Goal: Transaction & Acquisition: Purchase product/service

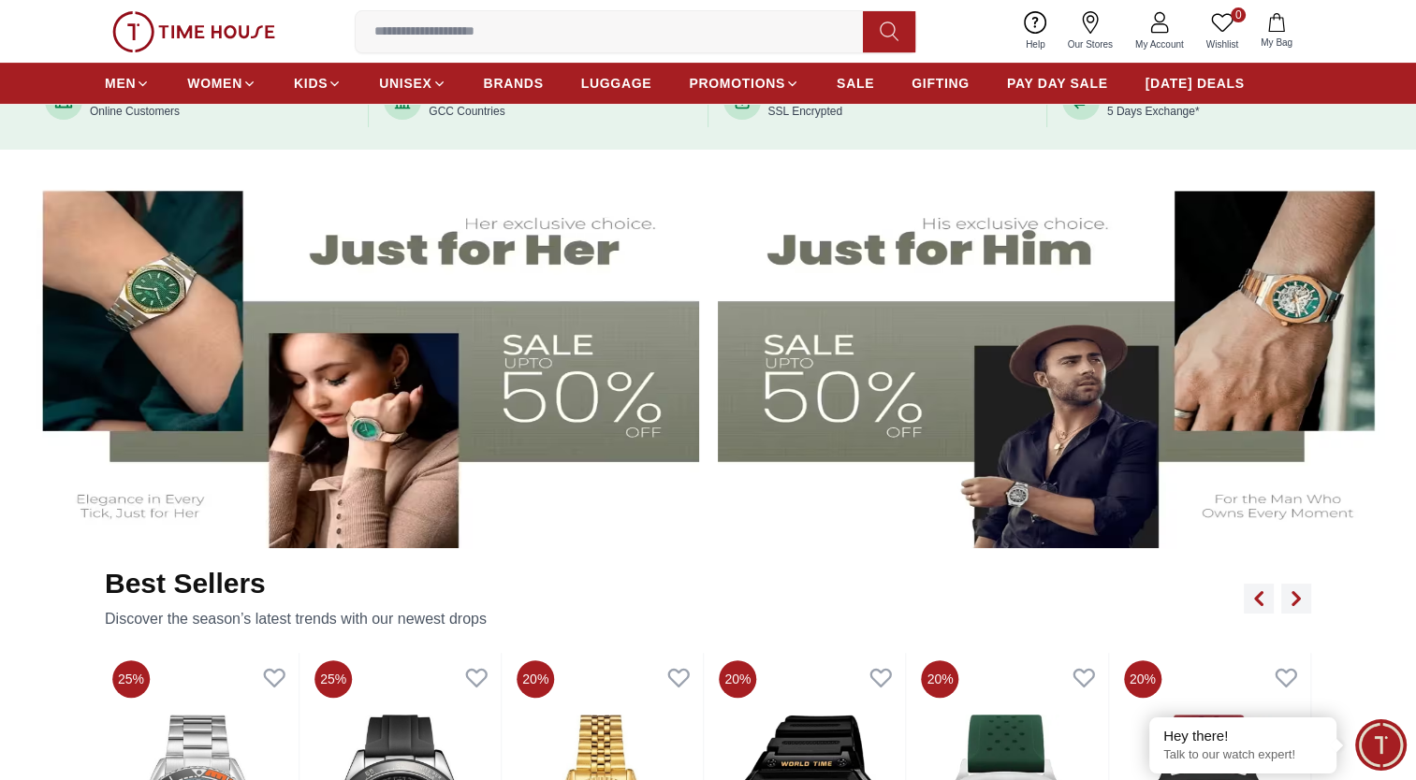
scroll to position [805, 0]
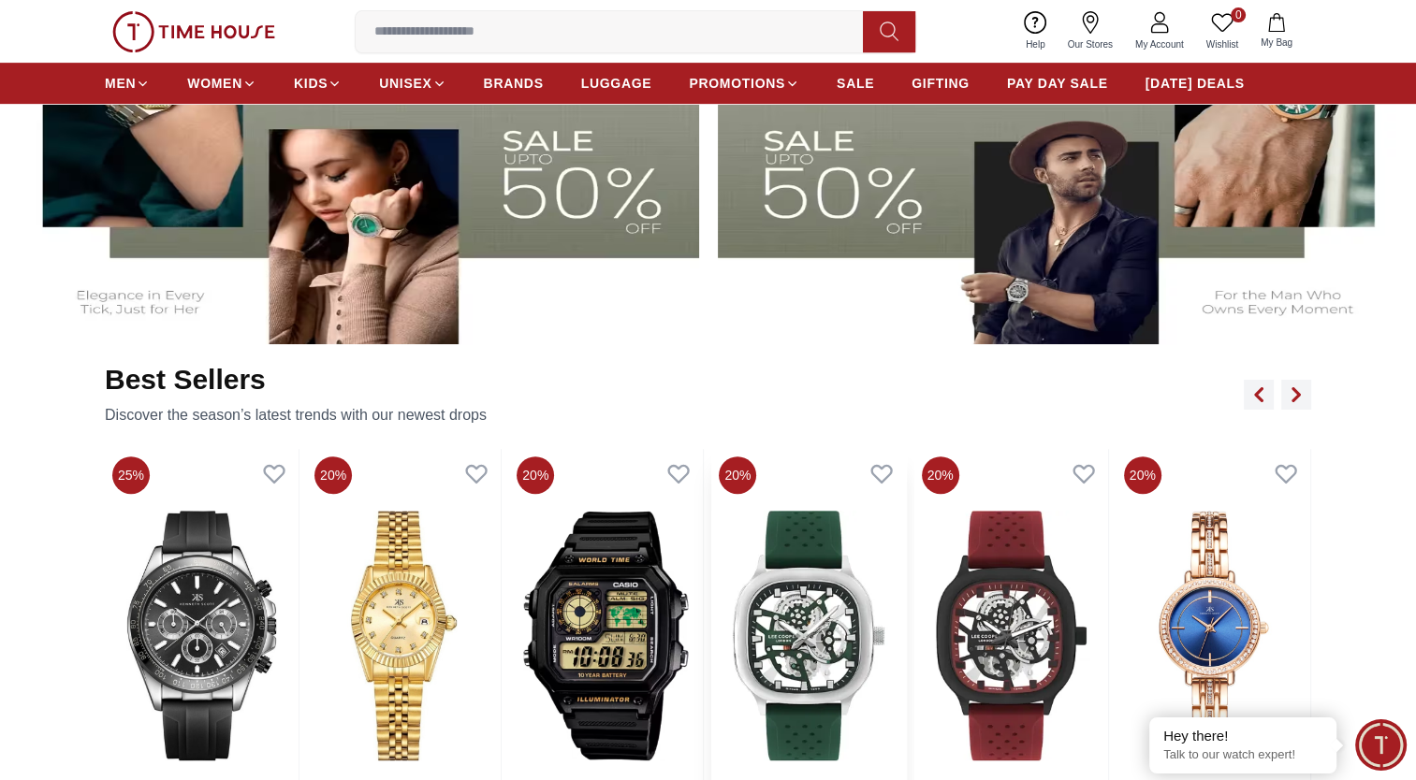
click at [1012, 636] on img at bounding box center [1011, 636] width 194 height 374
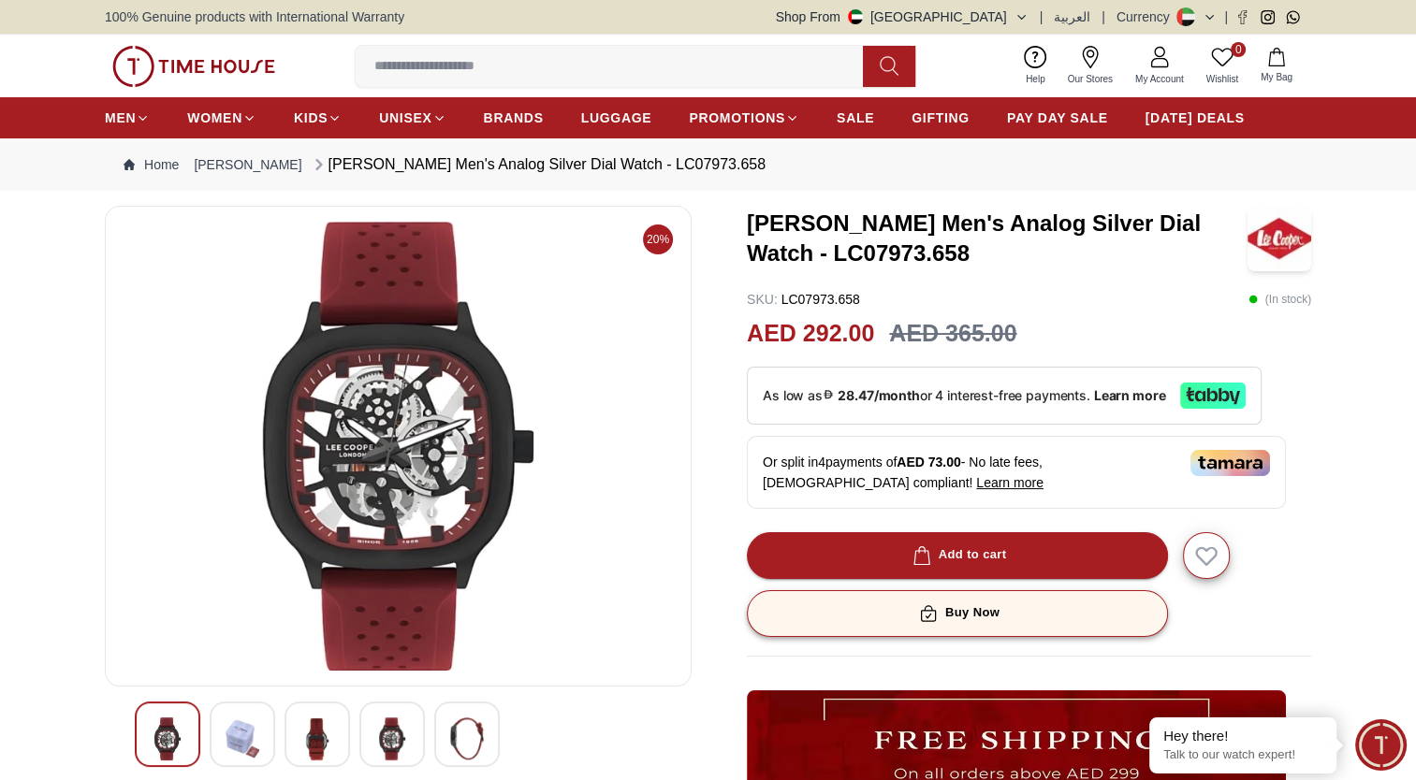
click at [993, 612] on div "Buy Now" at bounding box center [957, 614] width 84 height 22
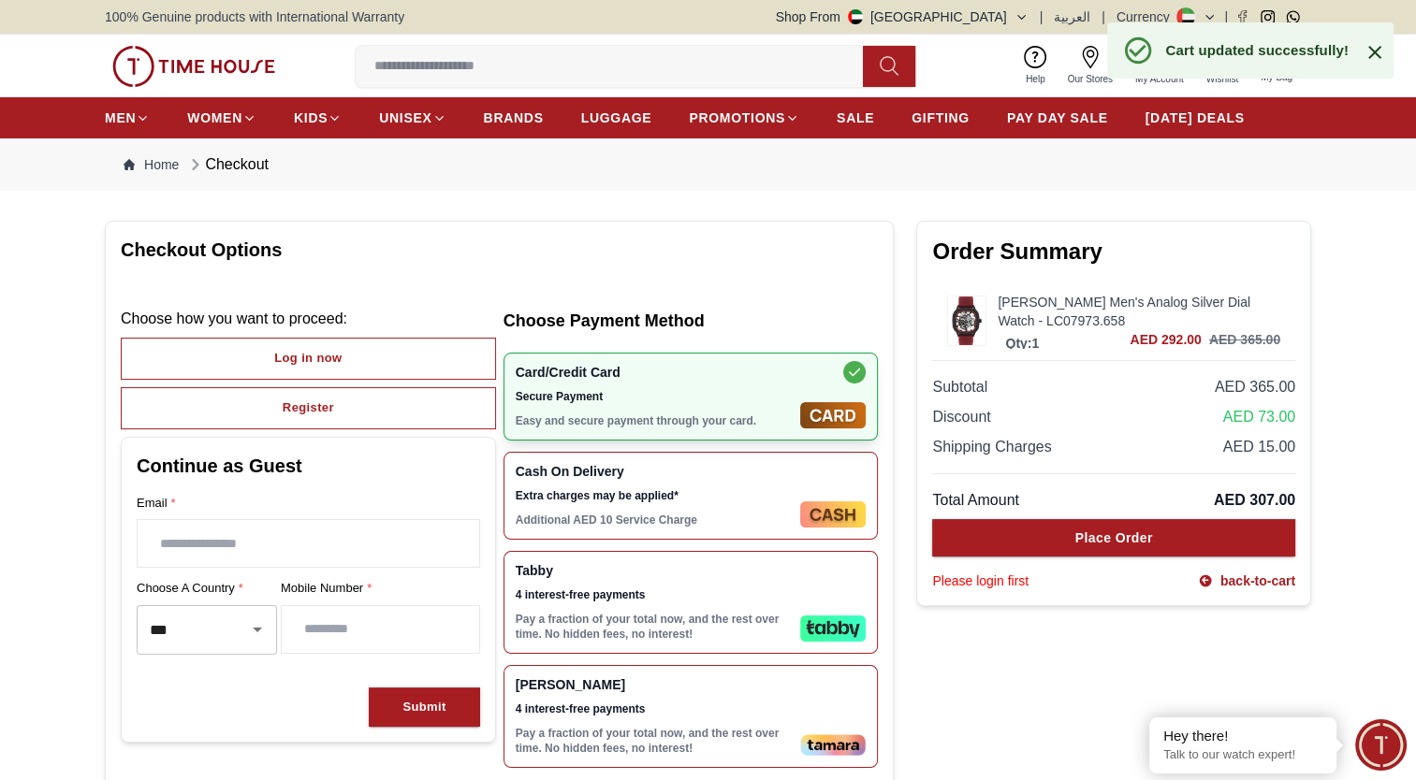
click at [1362, 49] on div at bounding box center [1366, 50] width 37 height 26
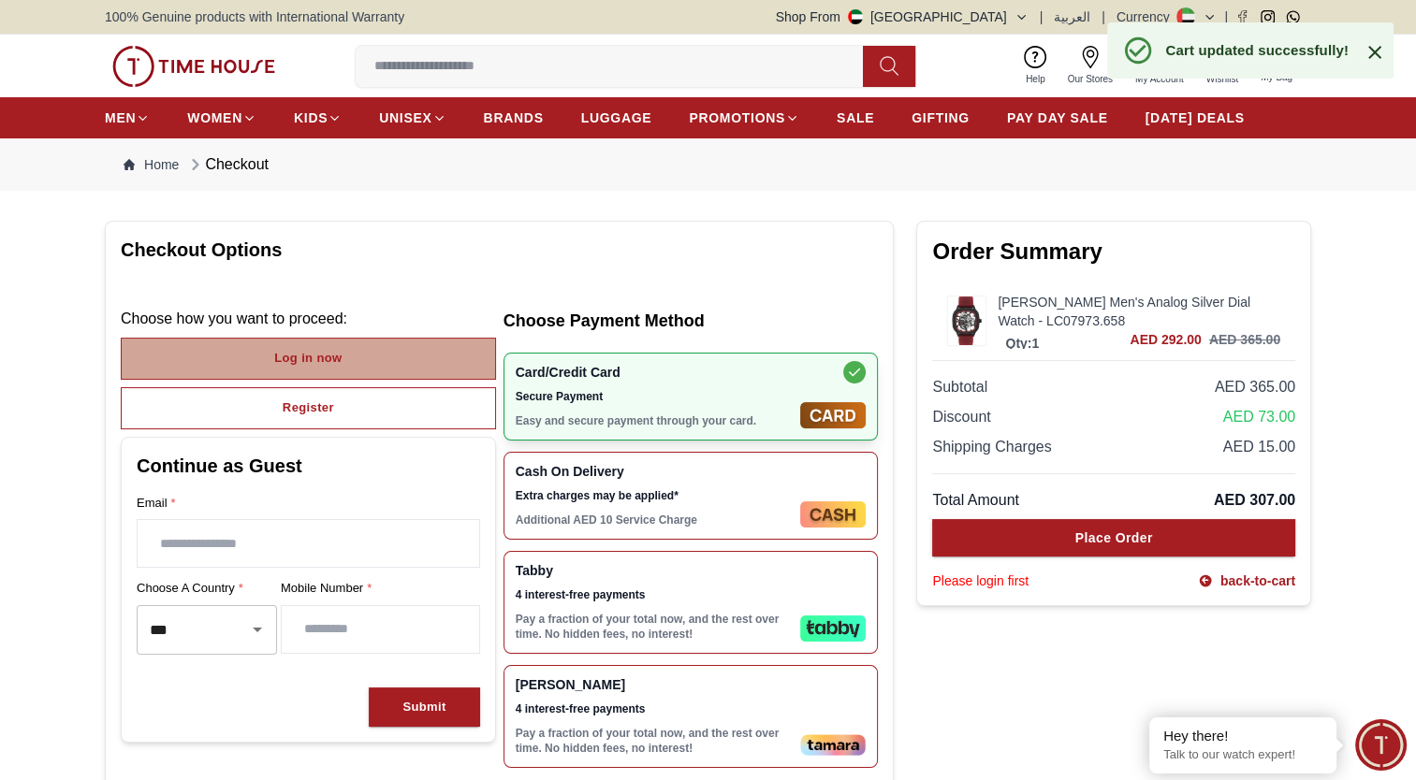
click at [336, 350] on div "Log in now" at bounding box center [307, 359] width 67 height 22
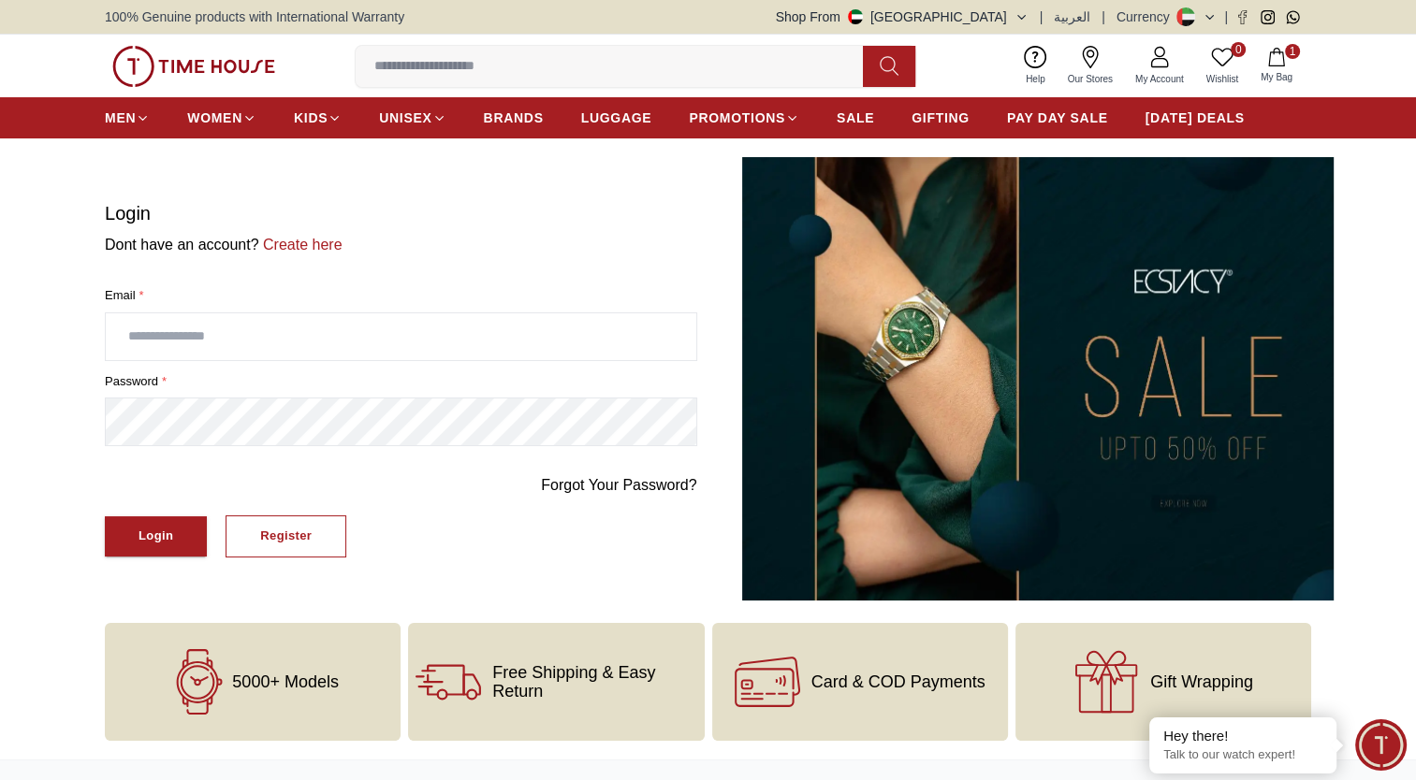
click at [248, 329] on input "text" at bounding box center [401, 336] width 590 height 47
type input "**********"
click at [167, 537] on div "Login" at bounding box center [155, 537] width 35 height 22
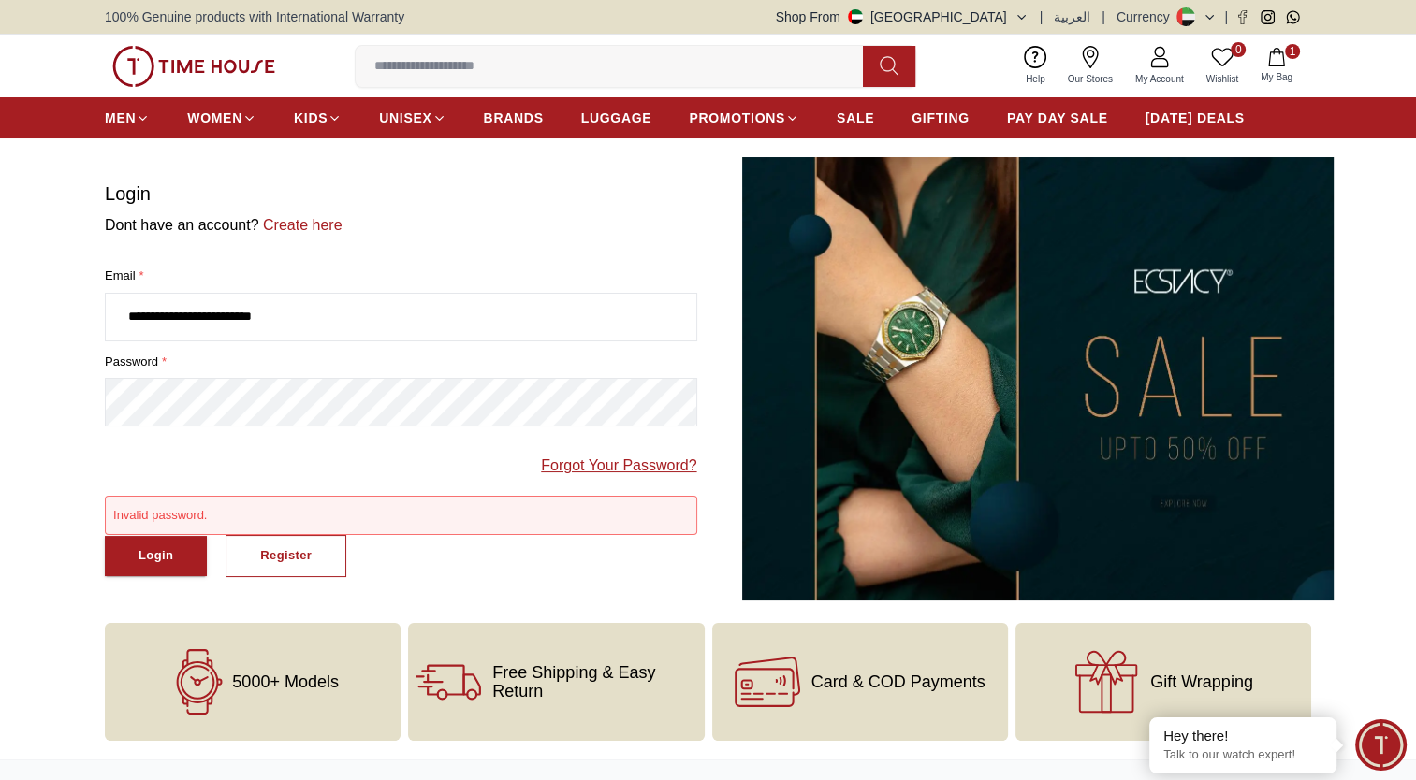
click at [648, 462] on link "Forgot Your Password?" at bounding box center [618, 466] width 155 height 22
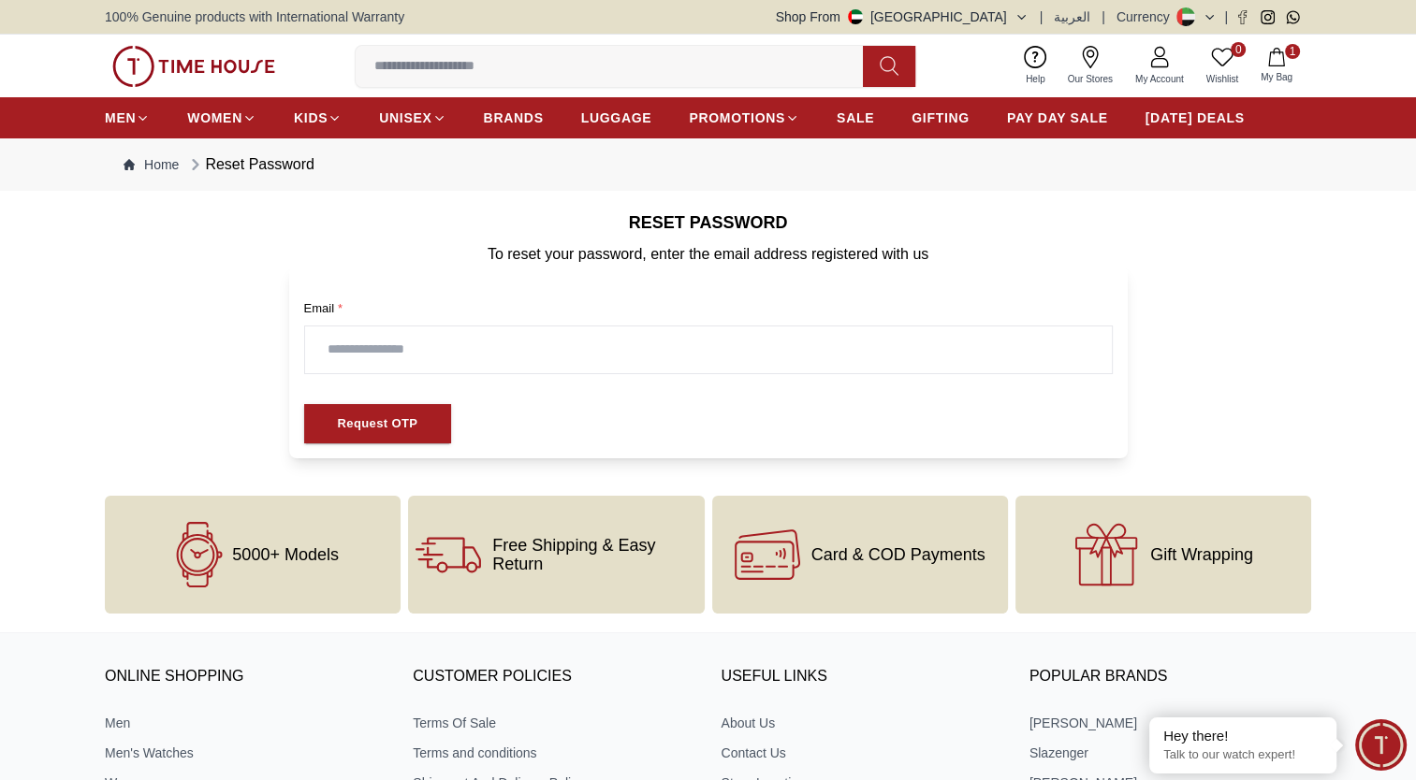
click at [395, 359] on input "text" at bounding box center [708, 350] width 807 height 47
type input "**********"
click at [377, 424] on div "Request OTP" at bounding box center [378, 425] width 80 height 22
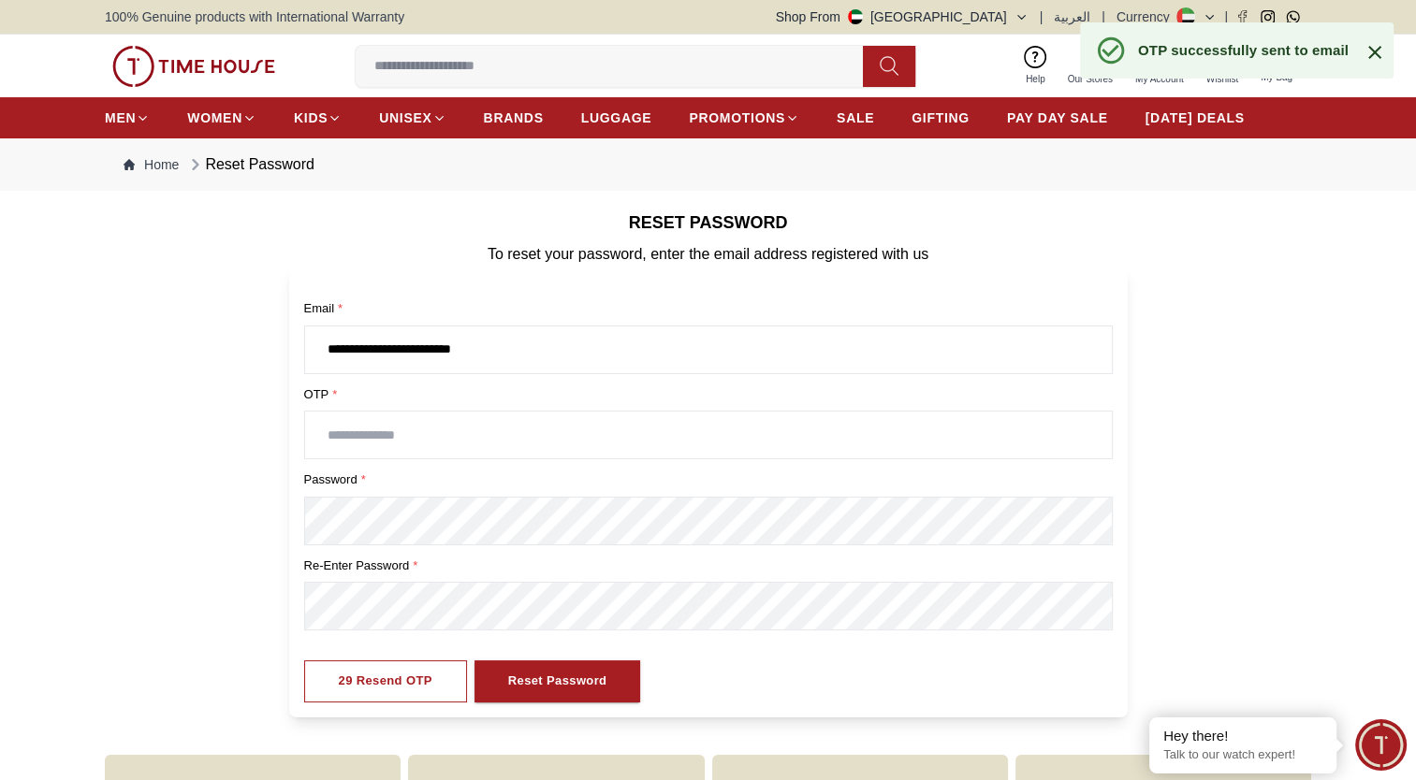
click at [377, 424] on input "text" at bounding box center [708, 435] width 807 height 47
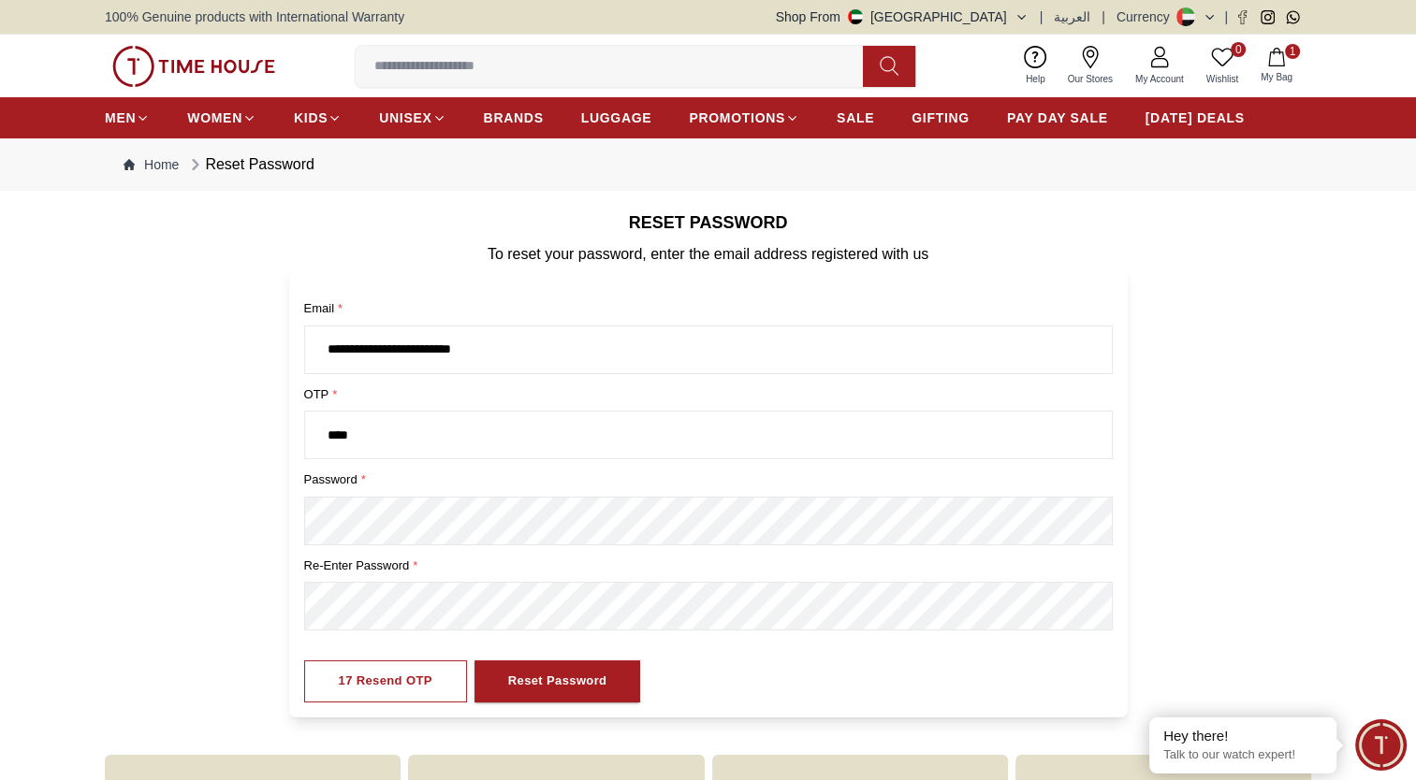
type input "****"
click at [474, 661] on button "Reset Password" at bounding box center [557, 682] width 167 height 42
click at [528, 679] on div "Reset Password" at bounding box center [550, 682] width 99 height 22
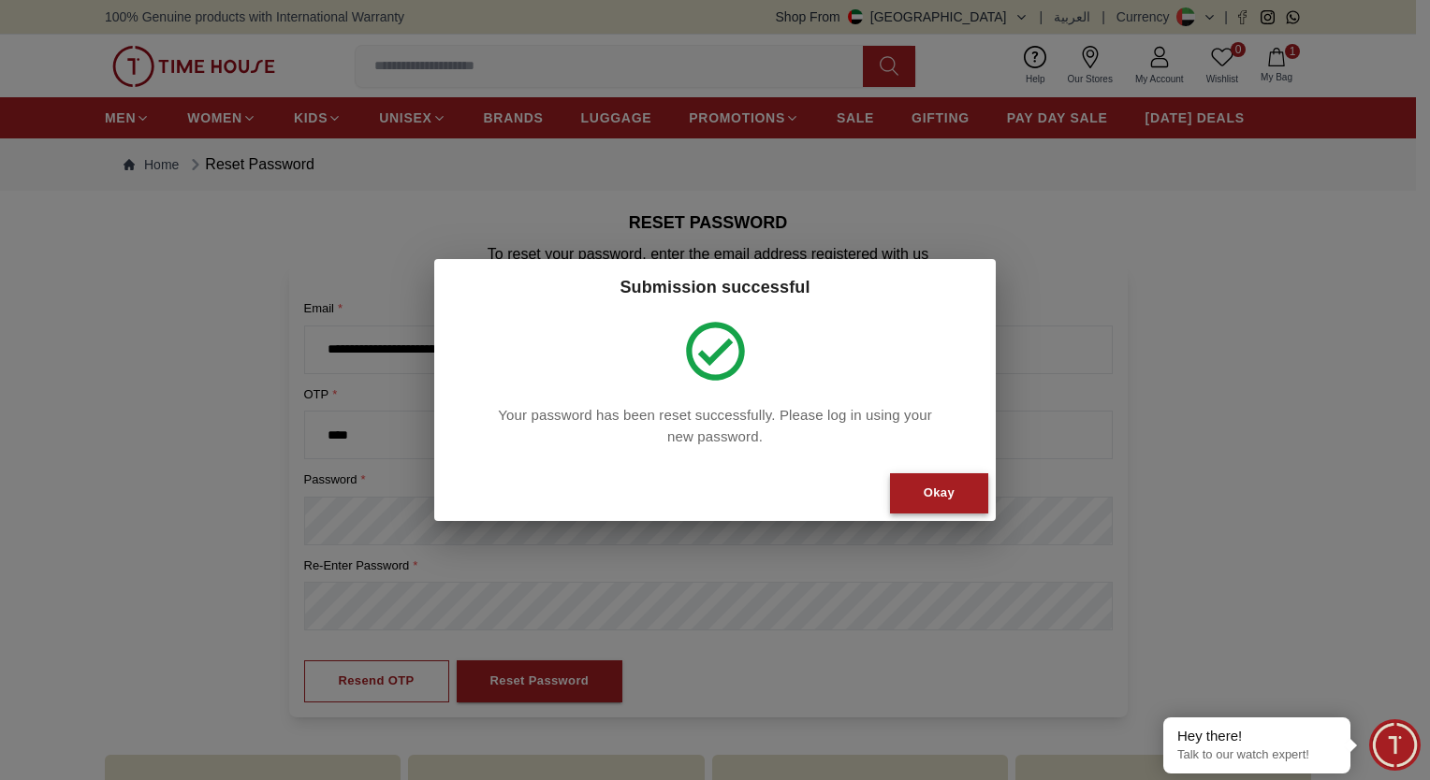
click at [948, 492] on div "Okay" at bounding box center [939, 494] width 31 height 22
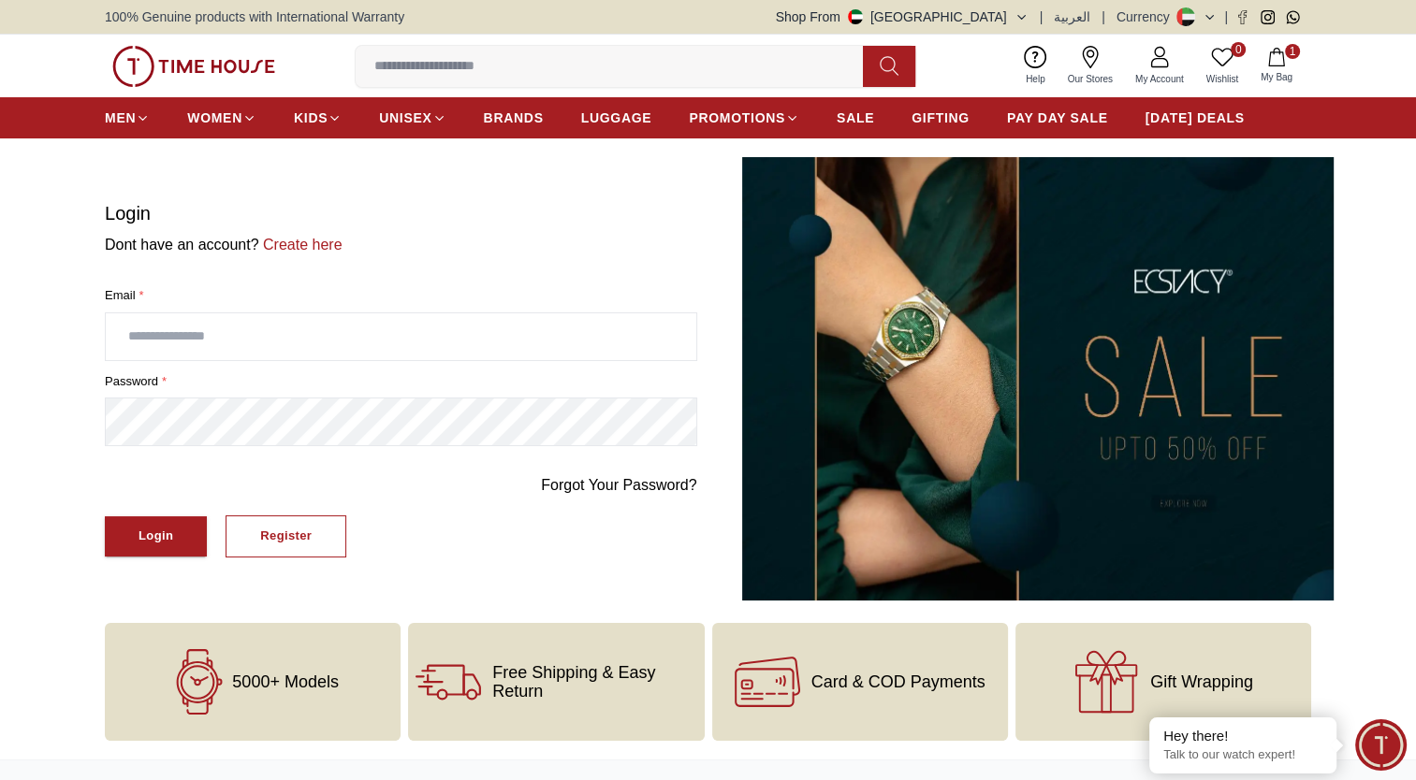
click at [255, 336] on input "text" at bounding box center [401, 336] width 590 height 47
type input "**********"
click at [105, 517] on button "Login" at bounding box center [156, 537] width 102 height 40
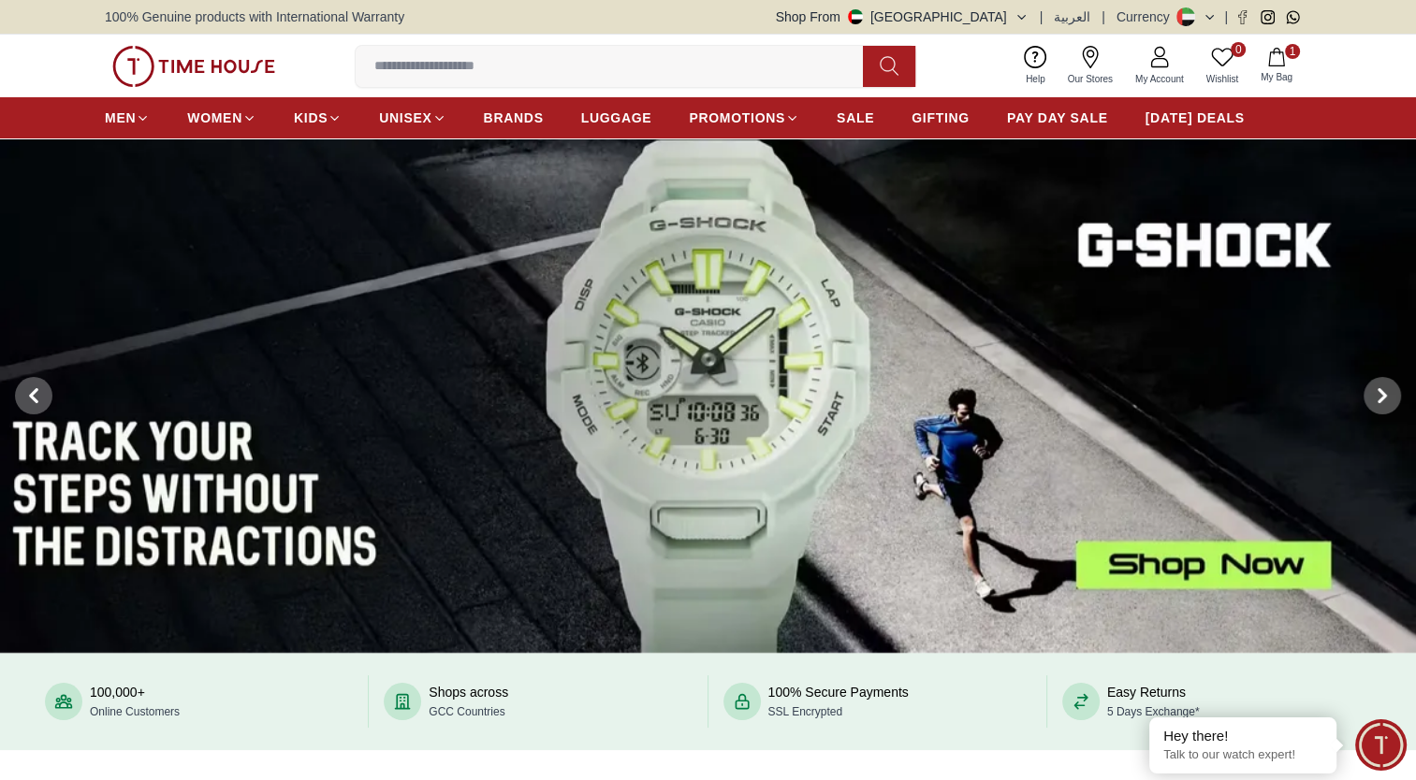
click at [1283, 58] on icon "button" at bounding box center [1276, 57] width 16 height 19
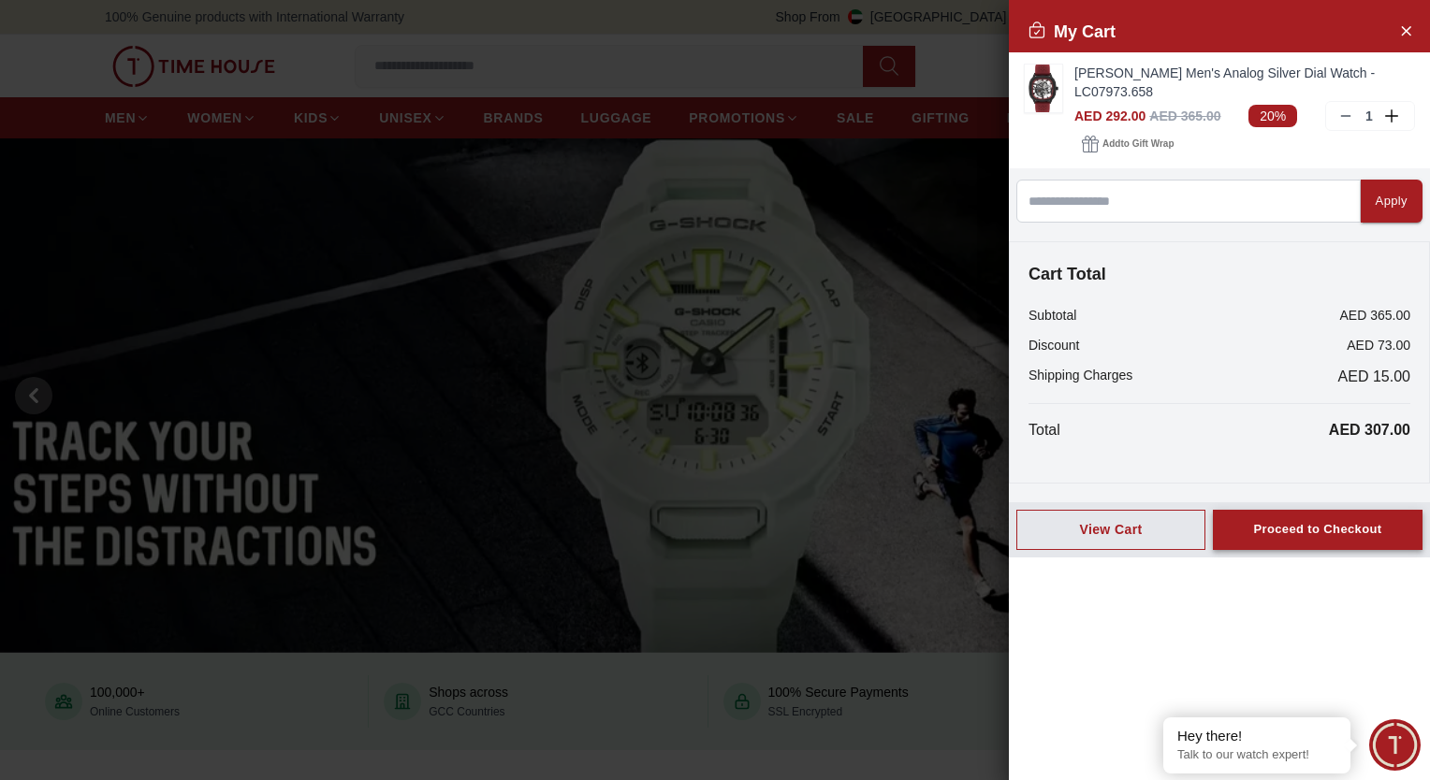
click at [1284, 515] on button "Proceed to Checkout" at bounding box center [1318, 530] width 210 height 40
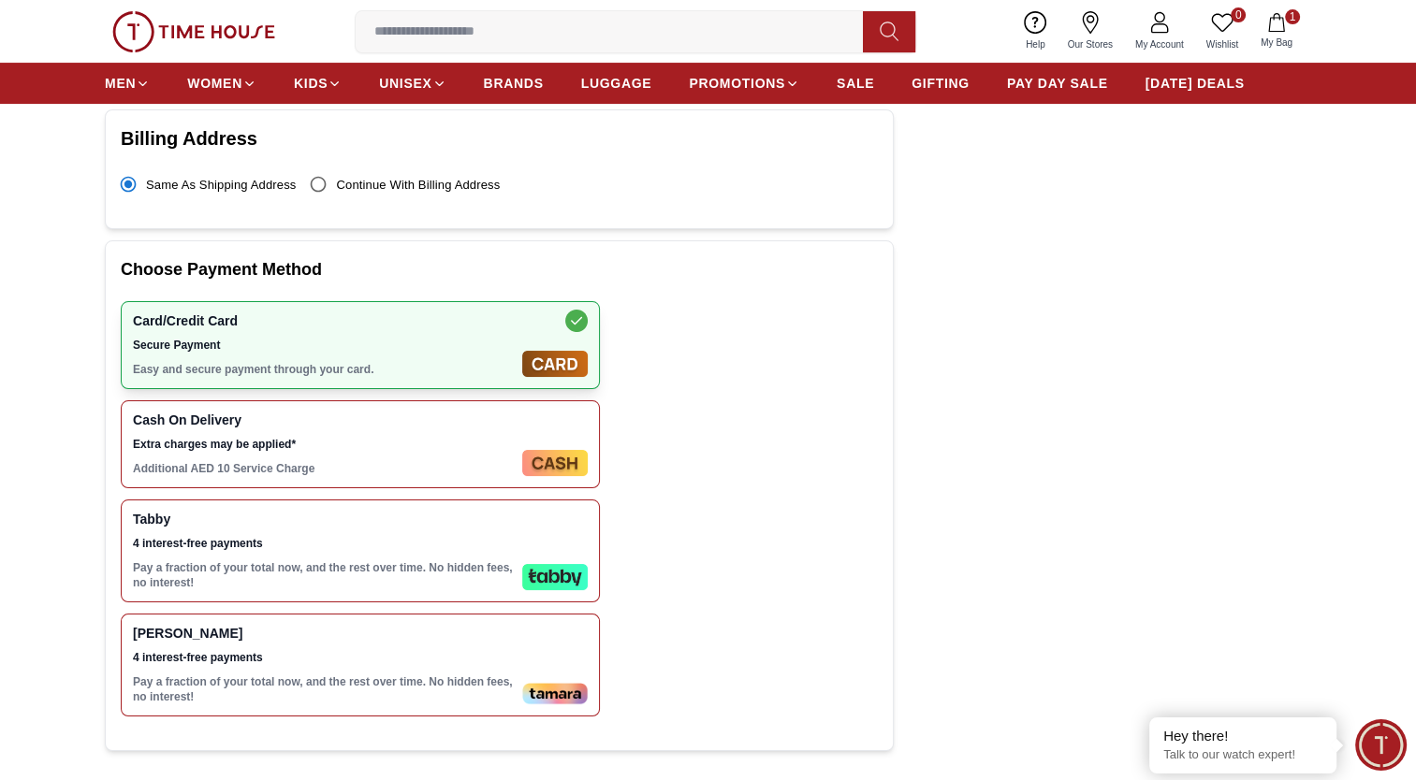
scroll to position [516, 0]
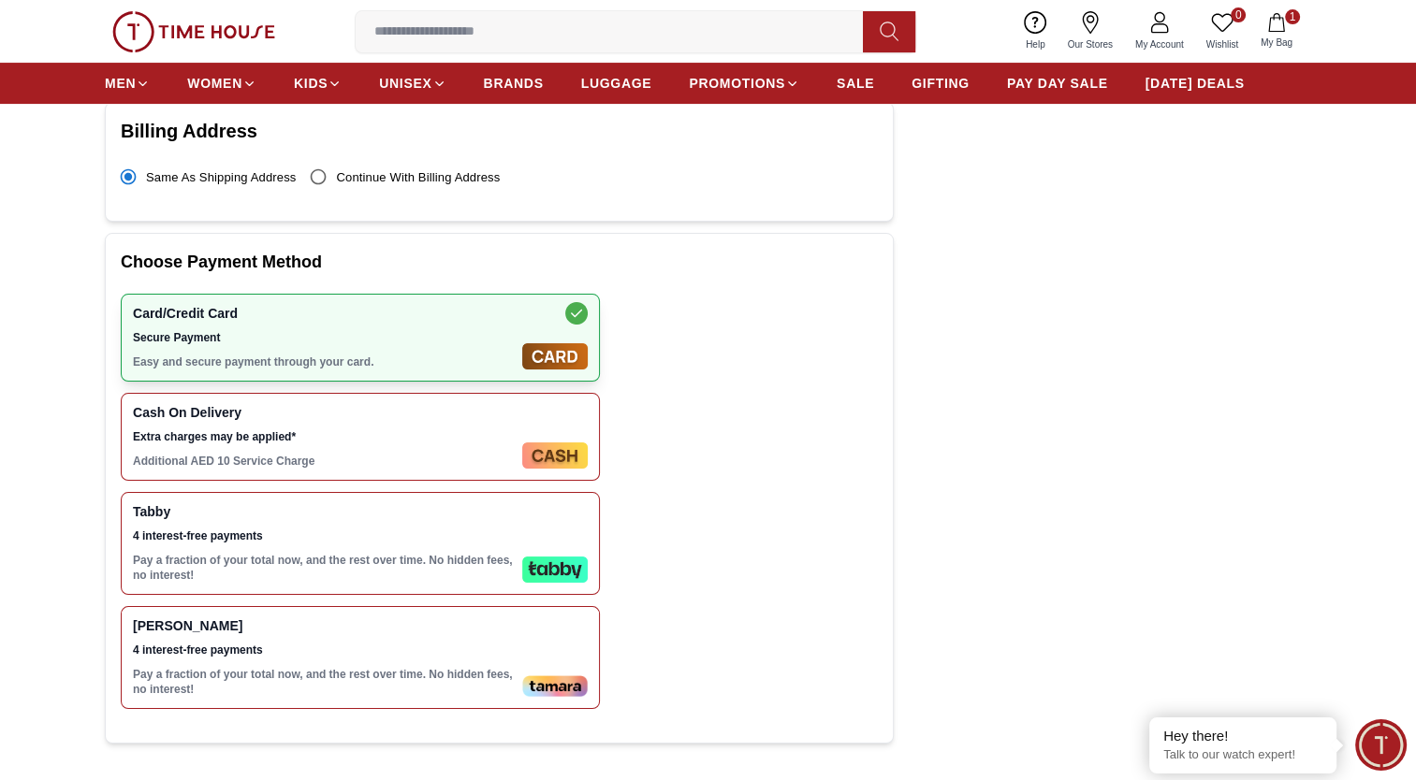
click at [472, 529] on span "4 interest-free payments" at bounding box center [324, 536] width 382 height 15
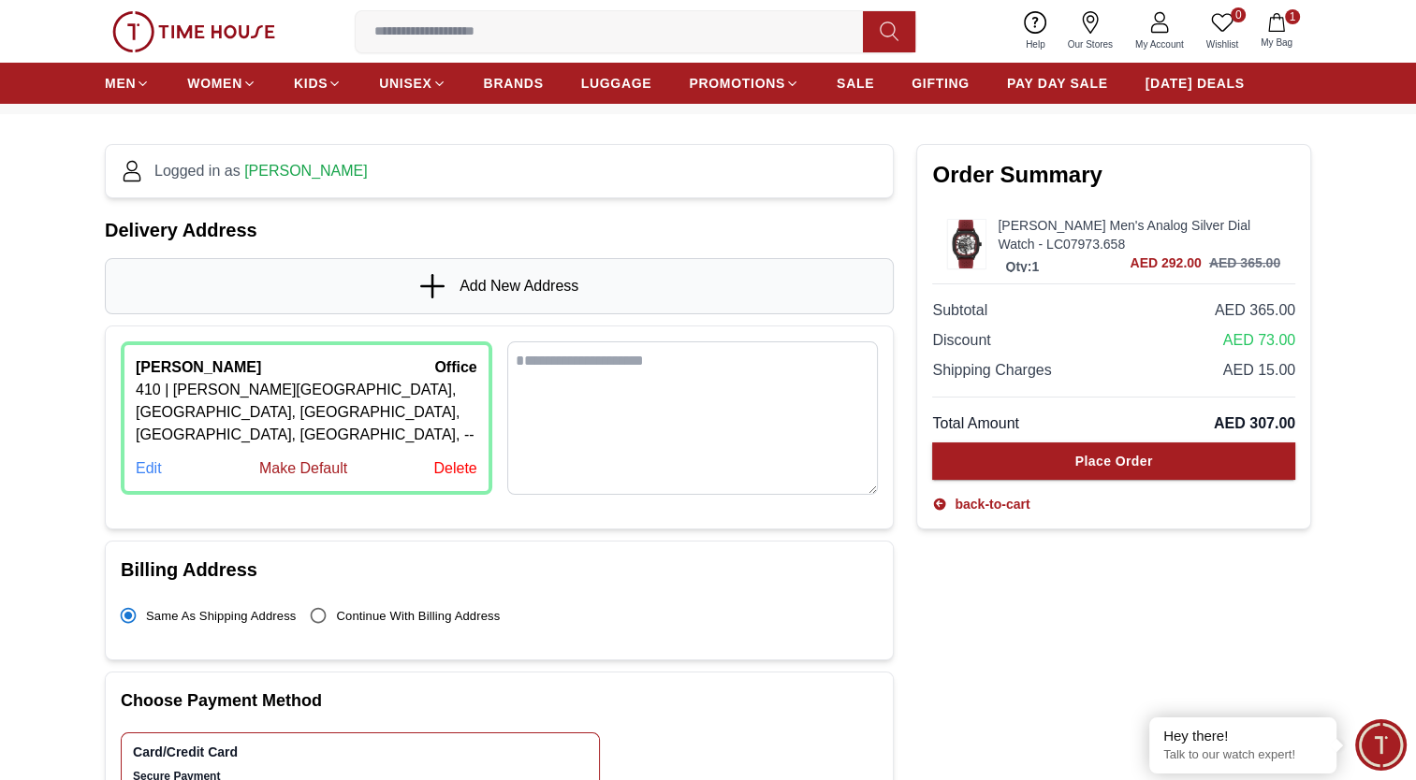
scroll to position [75, 0]
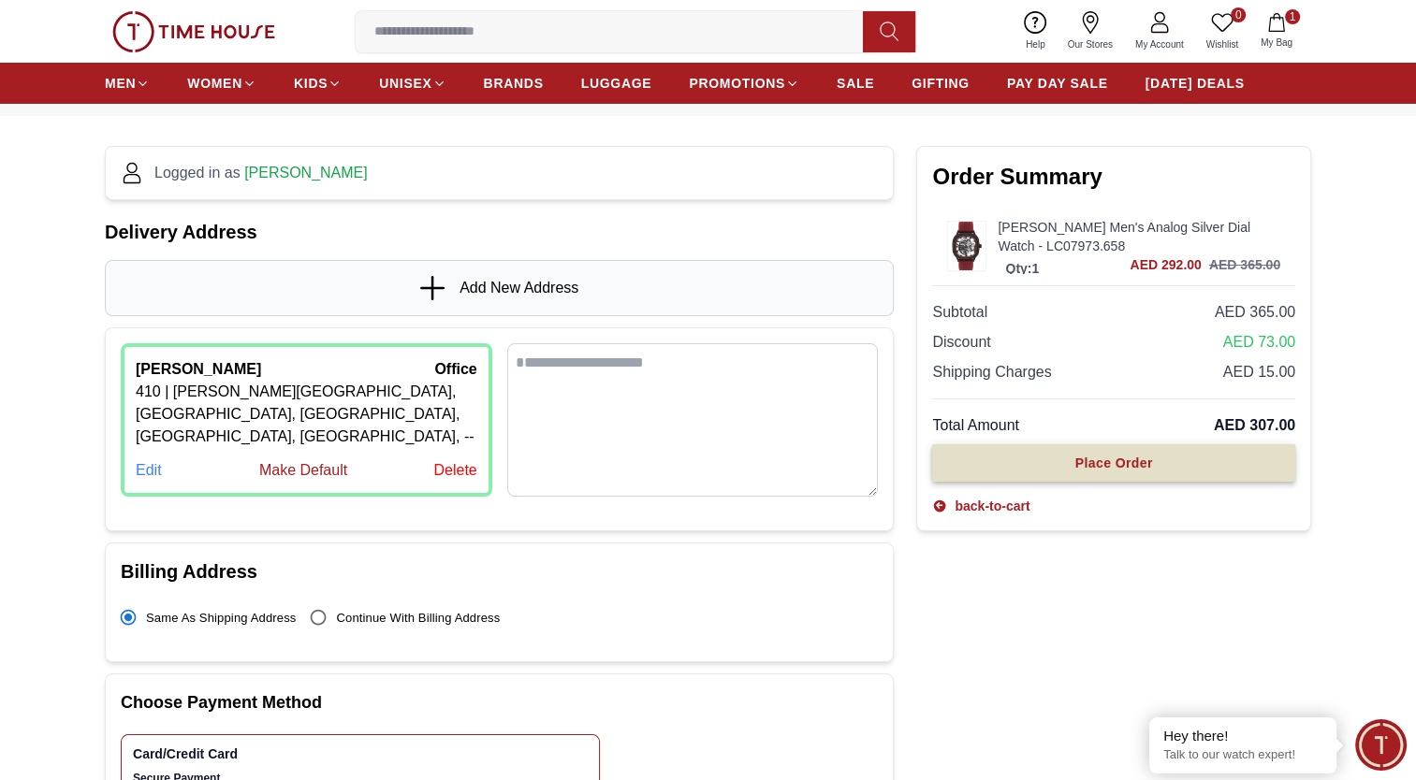
click at [1019, 459] on button "Place Order" at bounding box center [1113, 462] width 363 height 37
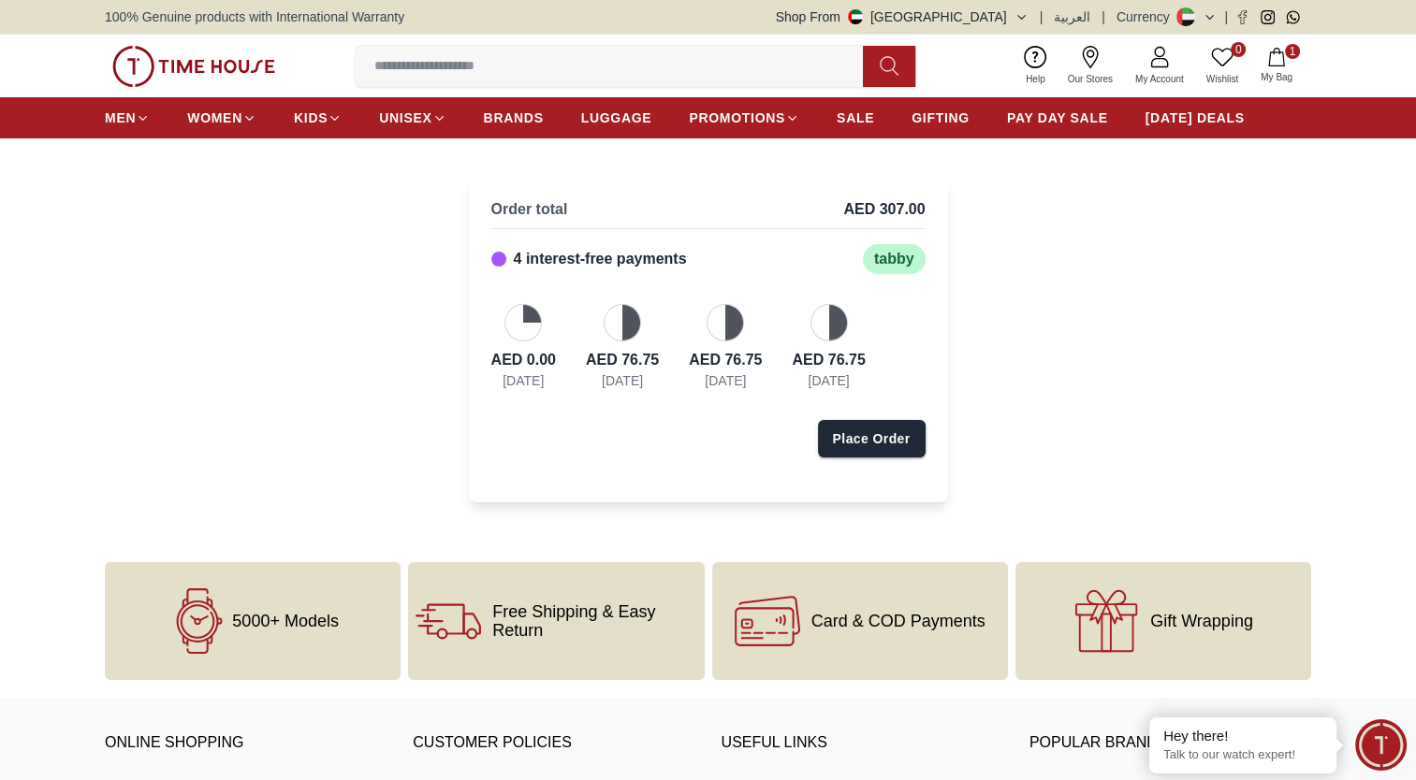
click at [243, 62] on img at bounding box center [193, 66] width 163 height 41
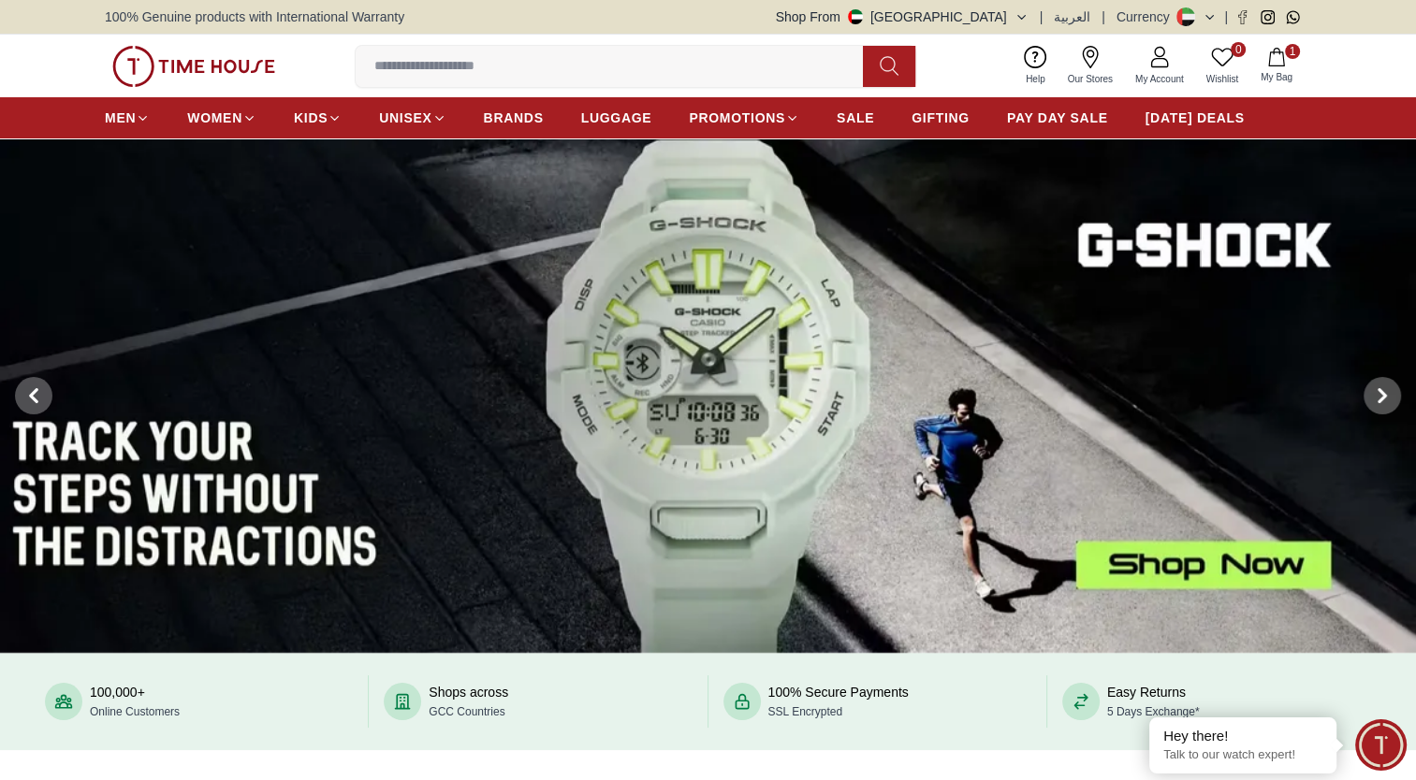
click at [1011, 16] on button "Shop From UAE" at bounding box center [902, 16] width 253 height 19
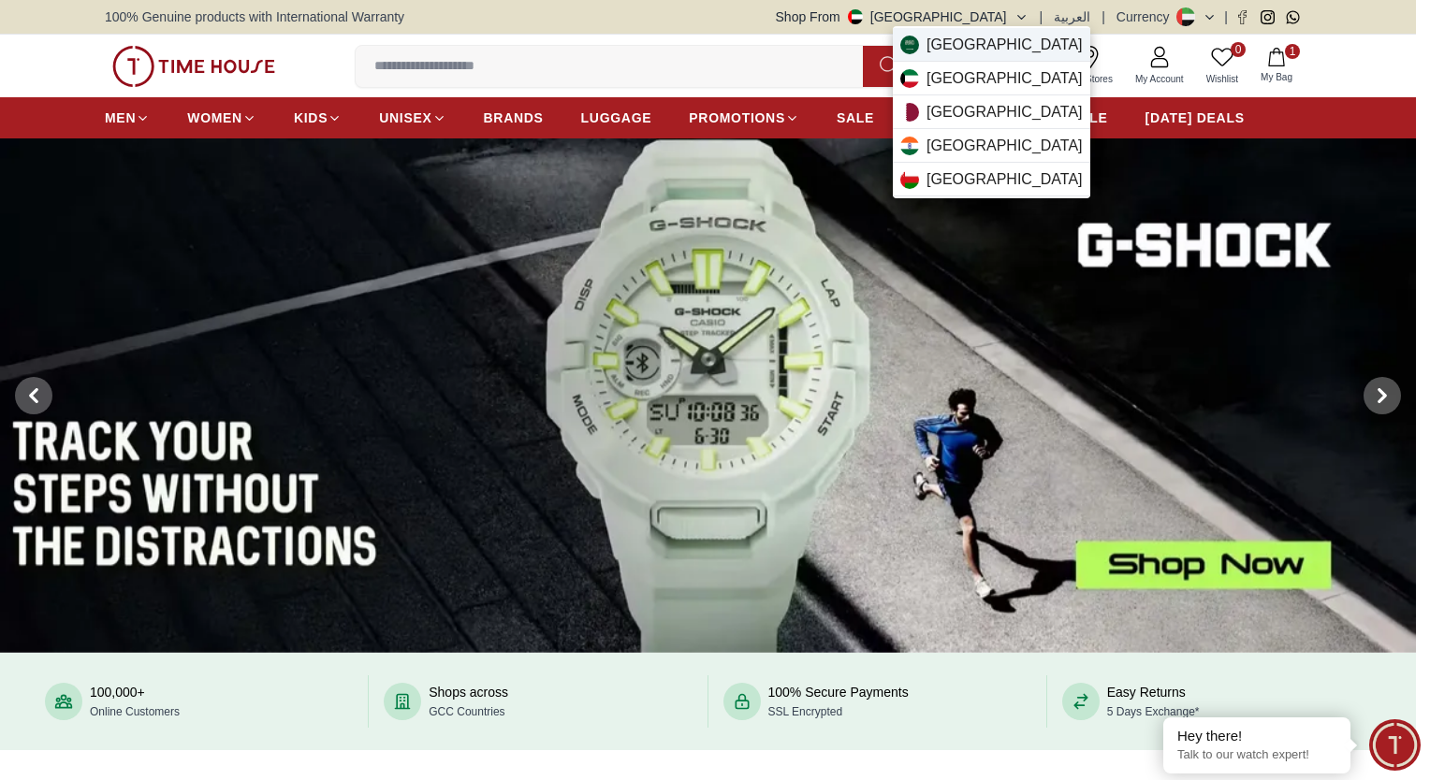
click at [962, 45] on span "Saudi Arabia" at bounding box center [1004, 45] width 156 height 22
